Goal: Check status

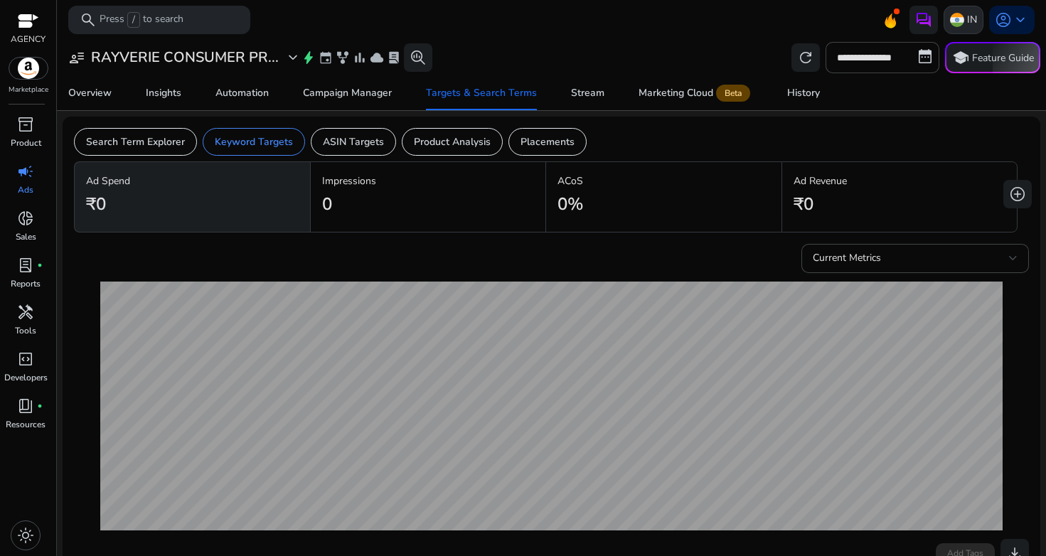
scroll to position [472, 0]
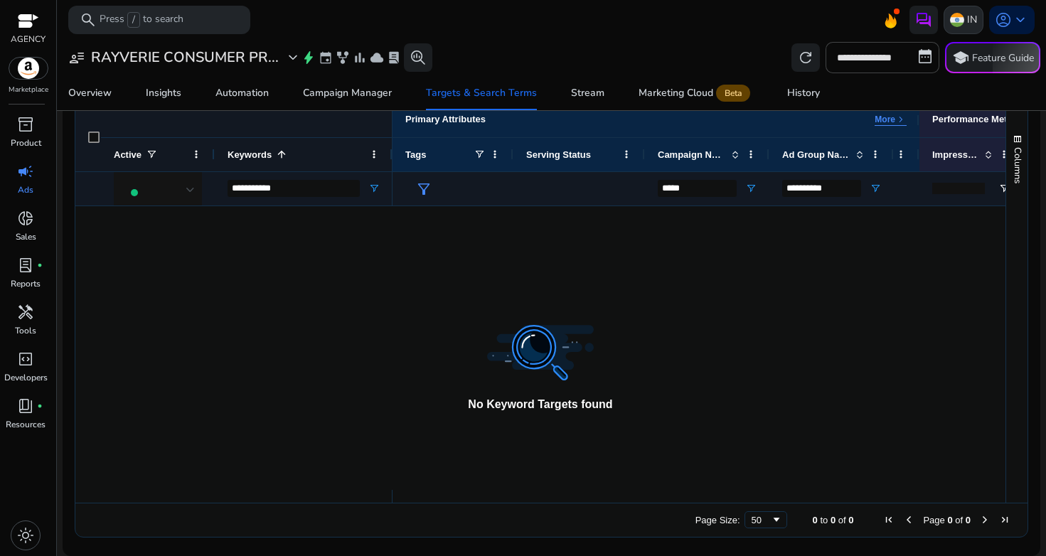
click at [967, 12] on p "IN" at bounding box center [972, 19] width 10 height 25
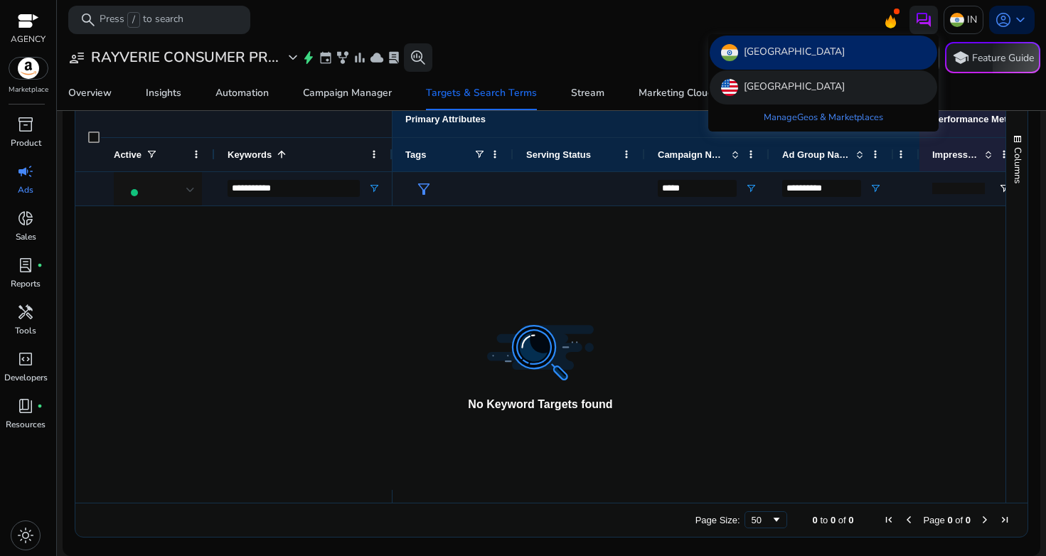
click at [846, 80] on div "[GEOGRAPHIC_DATA]" at bounding box center [824, 87] width 228 height 34
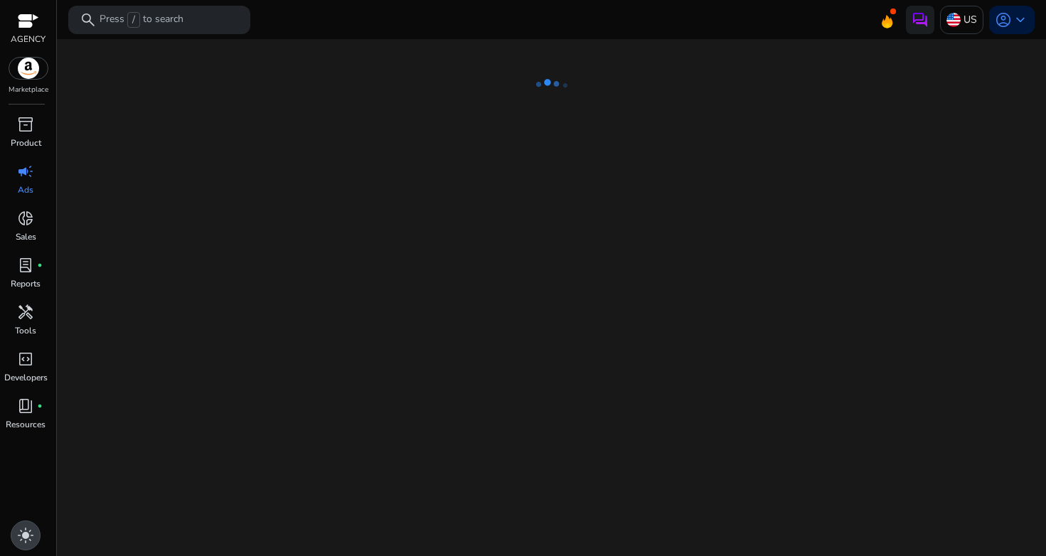
click at [25, 540] on span "light_mode" at bounding box center [25, 535] width 17 height 17
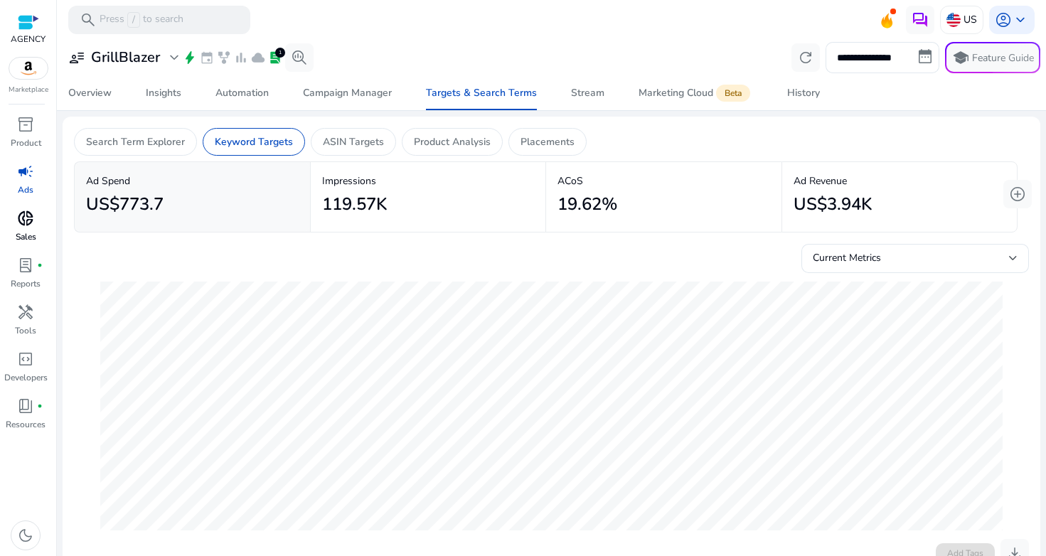
click at [23, 221] on span "donut_small" at bounding box center [25, 218] width 17 height 17
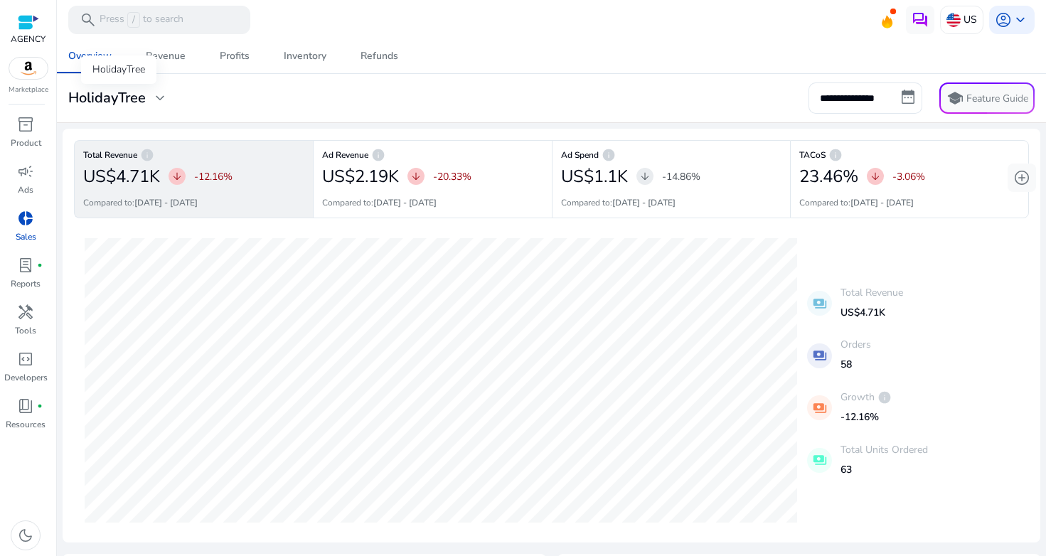
click at [100, 100] on h3 "HolidayTree" at bounding box center [107, 98] width 78 height 17
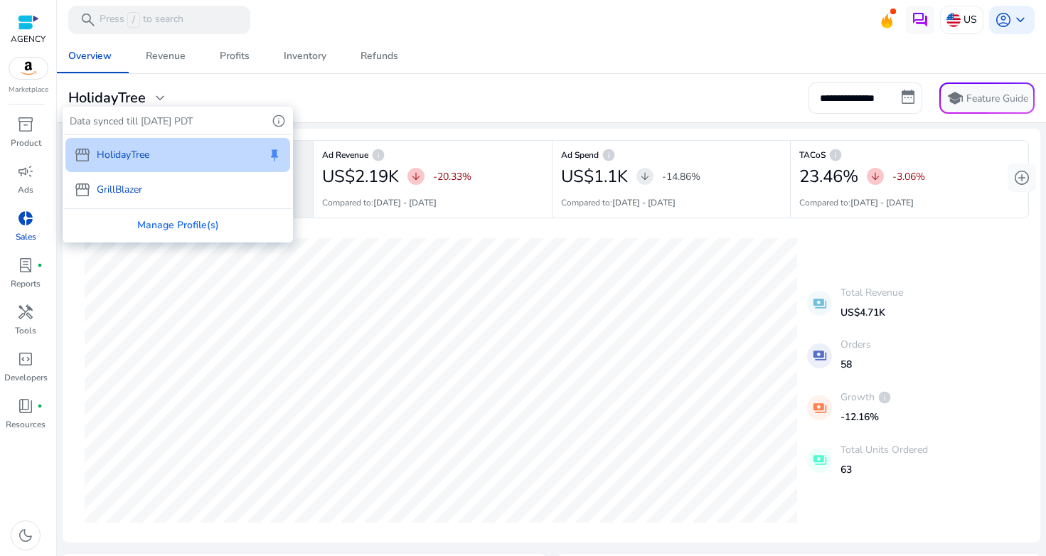
click at [117, 175] on div "storefront GrillBlazer" at bounding box center [177, 190] width 225 height 34
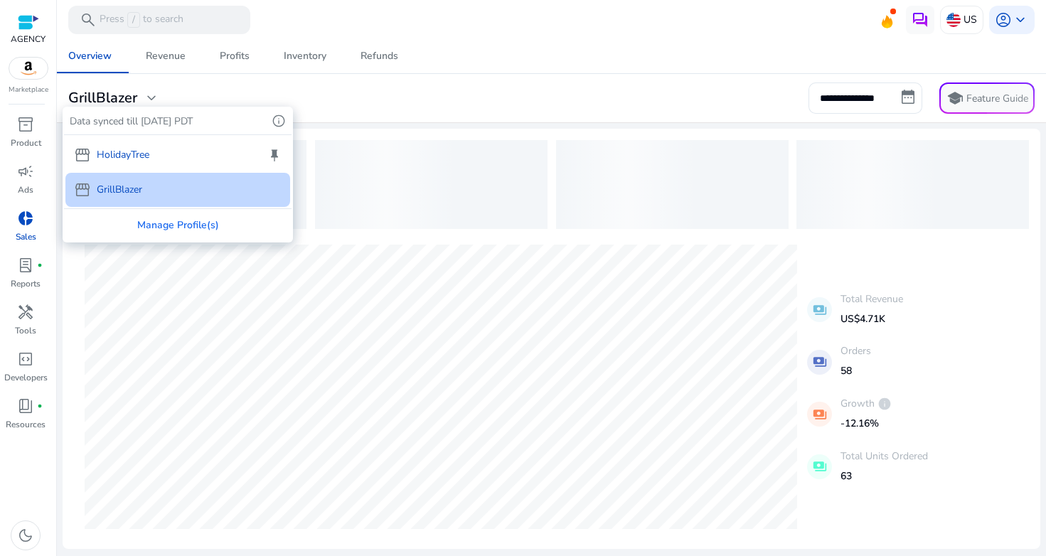
click at [117, 179] on div "storefront GrillBlazer" at bounding box center [177, 190] width 225 height 34
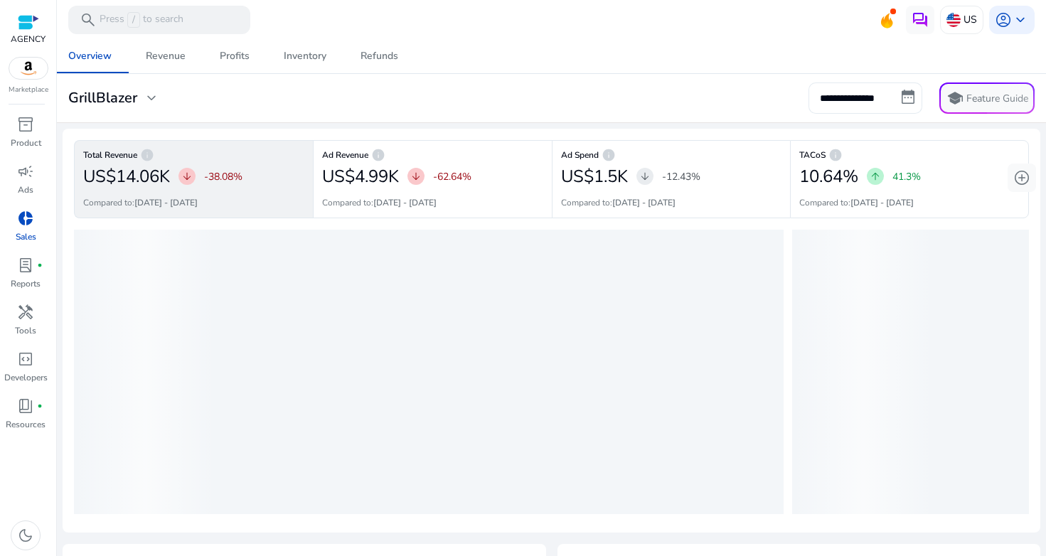
click at [839, 101] on input "**********" at bounding box center [866, 98] width 114 height 31
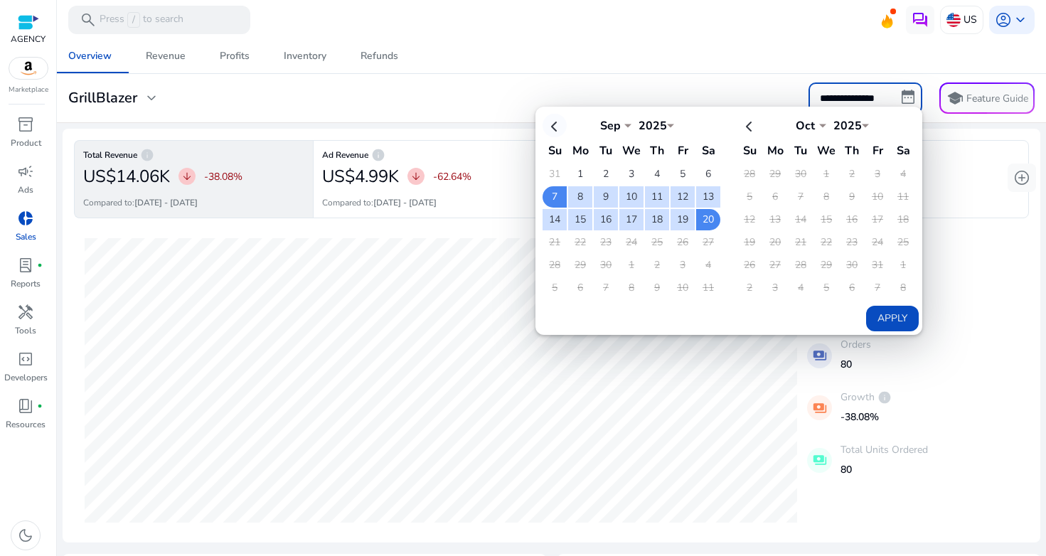
click at [556, 125] on th at bounding box center [555, 125] width 24 height 23
select select "*"
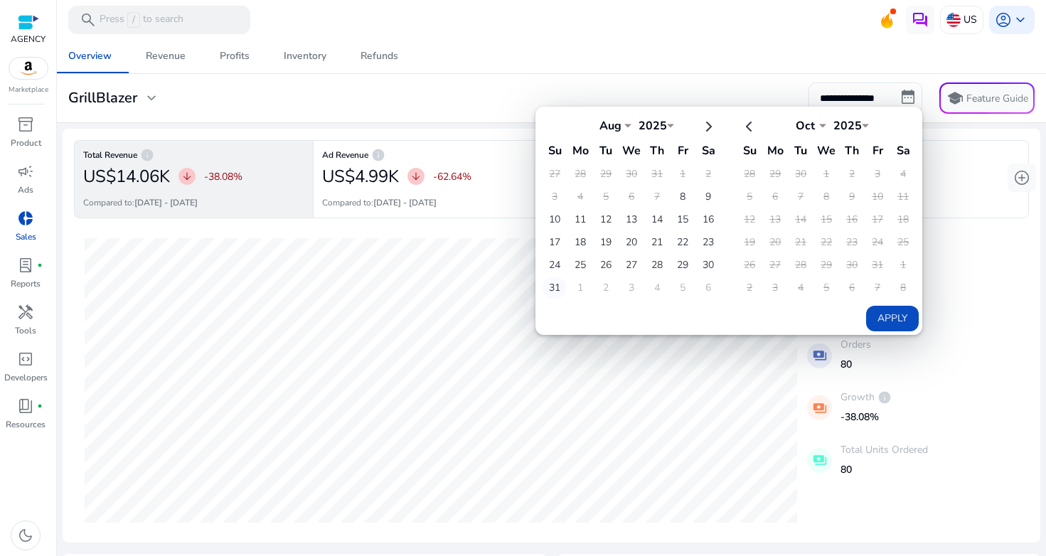
click at [550, 287] on td "31" at bounding box center [555, 287] width 24 height 21
click at [671, 197] on td "8" at bounding box center [683, 196] width 24 height 21
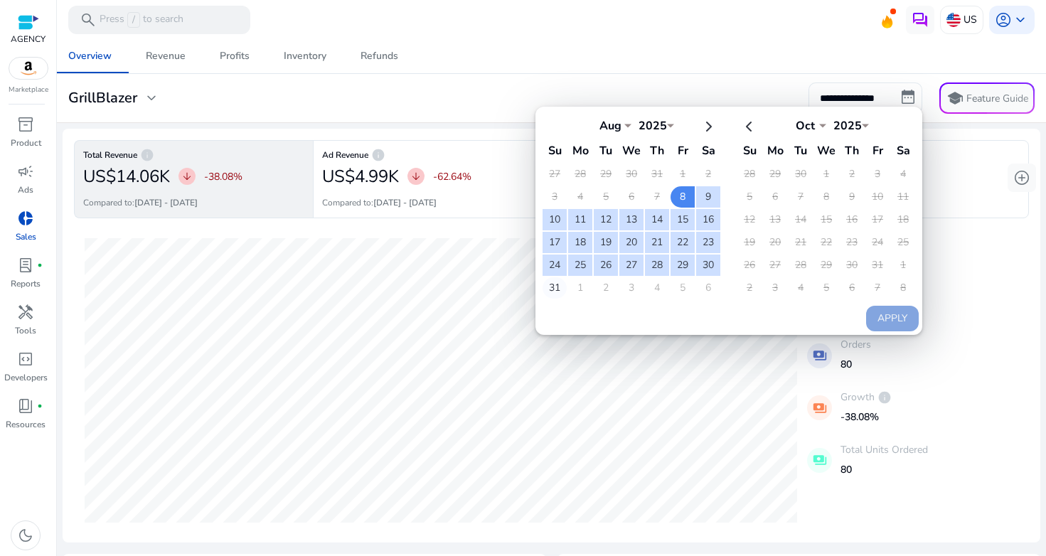
click at [549, 291] on td "31" at bounding box center [555, 287] width 24 height 21
click at [886, 311] on button "Apply" at bounding box center [892, 319] width 53 height 26
type input "**********"
